Goal: Task Accomplishment & Management: Manage account settings

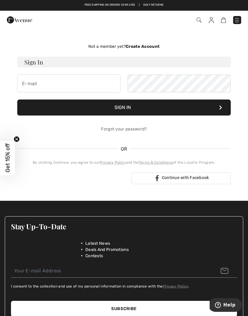
click at [225, 18] on img at bounding box center [223, 20] width 5 height 6
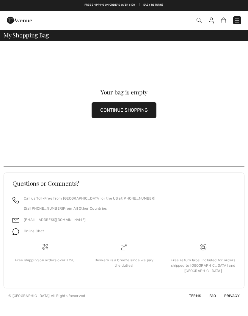
click at [200, 20] on img at bounding box center [199, 20] width 5 height 5
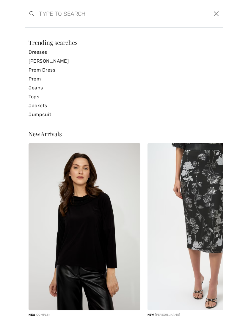
click at [49, 27] on div "Search Clear" at bounding box center [124, 14] width 198 height 28
click at [126, 22] on input "search" at bounding box center [102, 14] width 136 height 18
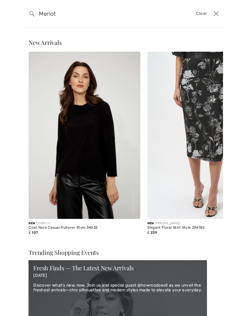
type input "Merlot"
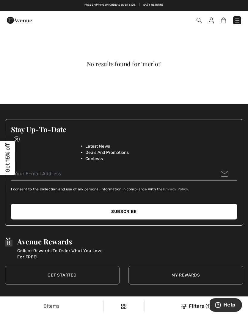
click at [225, 19] on img at bounding box center [223, 21] width 5 height 6
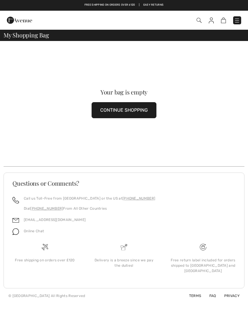
click at [237, 19] on img at bounding box center [237, 21] width 6 height 6
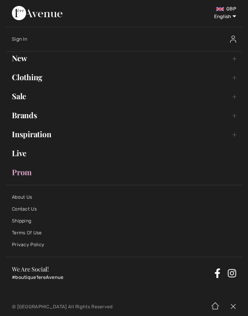
click at [235, 40] on img at bounding box center [233, 39] width 6 height 7
click at [235, 38] on img at bounding box center [233, 39] width 6 height 7
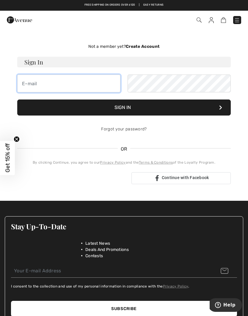
type input "[PERSON_NAME][EMAIL_ADDRESS][PERSON_NAME][DOMAIN_NAME]"
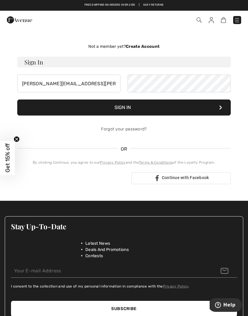
click at [124, 108] on button "Sign In" at bounding box center [123, 108] width 213 height 16
click at [129, 105] on button "Sign In" at bounding box center [123, 108] width 213 height 16
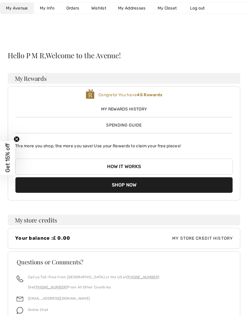
click at [20, 5] on span "My Avenue" at bounding box center [17, 8] width 22 height 6
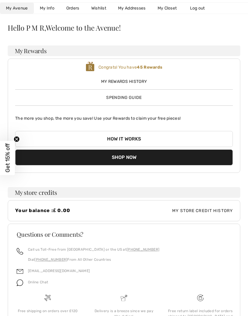
scroll to position [34, 0]
